Goal: Information Seeking & Learning: Learn about a topic

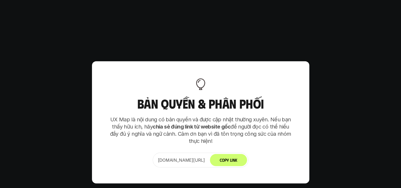
scroll to position [3219, 0]
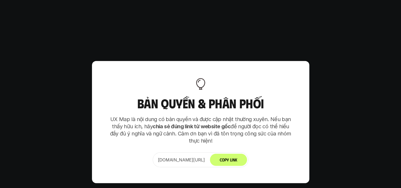
click at [238, 153] on button "Copy Link" at bounding box center [228, 159] width 37 height 12
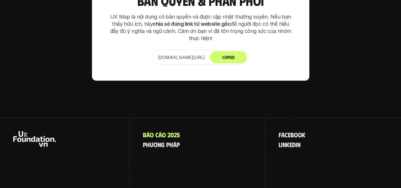
scroll to position [3325, 0]
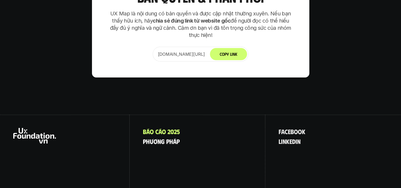
click at [160, 137] on p "p h ư ơ n g p h á p" at bounding box center [161, 140] width 37 height 7
